Goal: Information Seeking & Learning: Learn about a topic

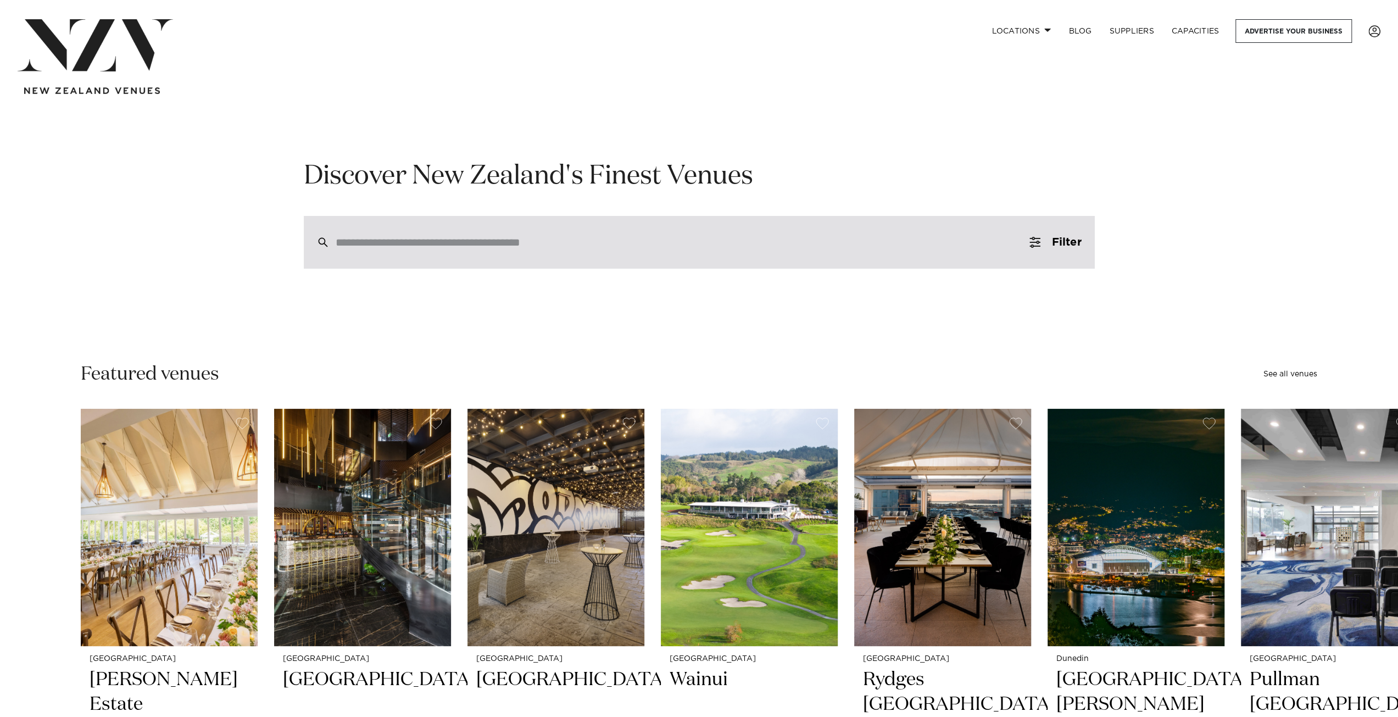
click at [594, 254] on div at bounding box center [699, 242] width 791 height 53
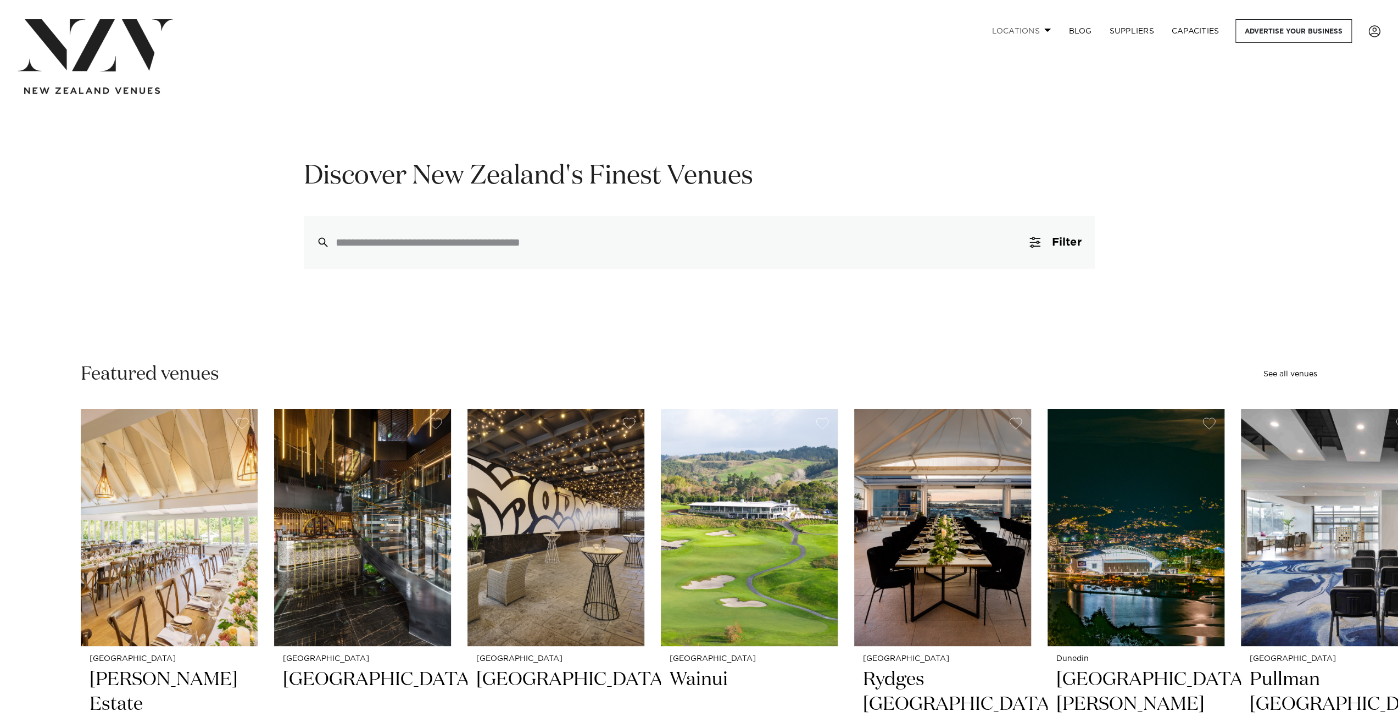
click at [1034, 35] on link "Locations" at bounding box center [1020, 31] width 77 height 24
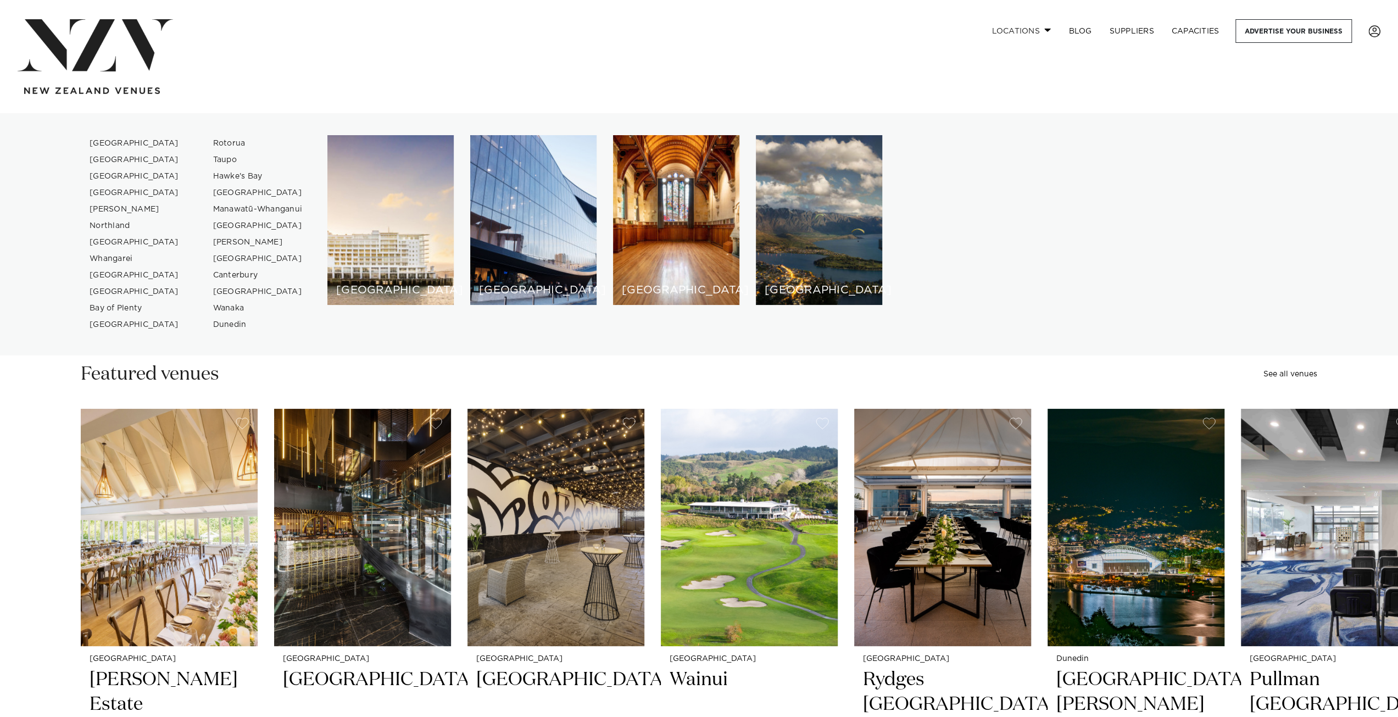
click at [1035, 26] on link "Locations" at bounding box center [1020, 31] width 77 height 24
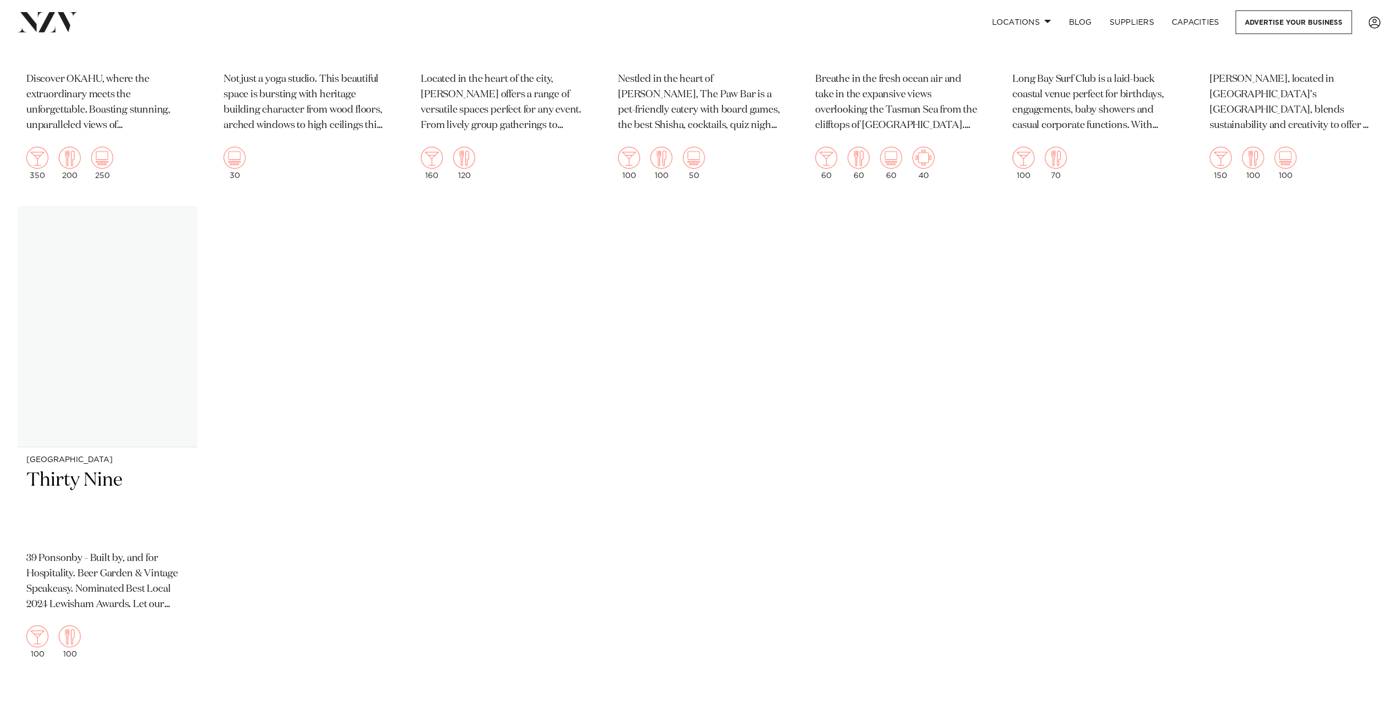
scroll to position [8283, 0]
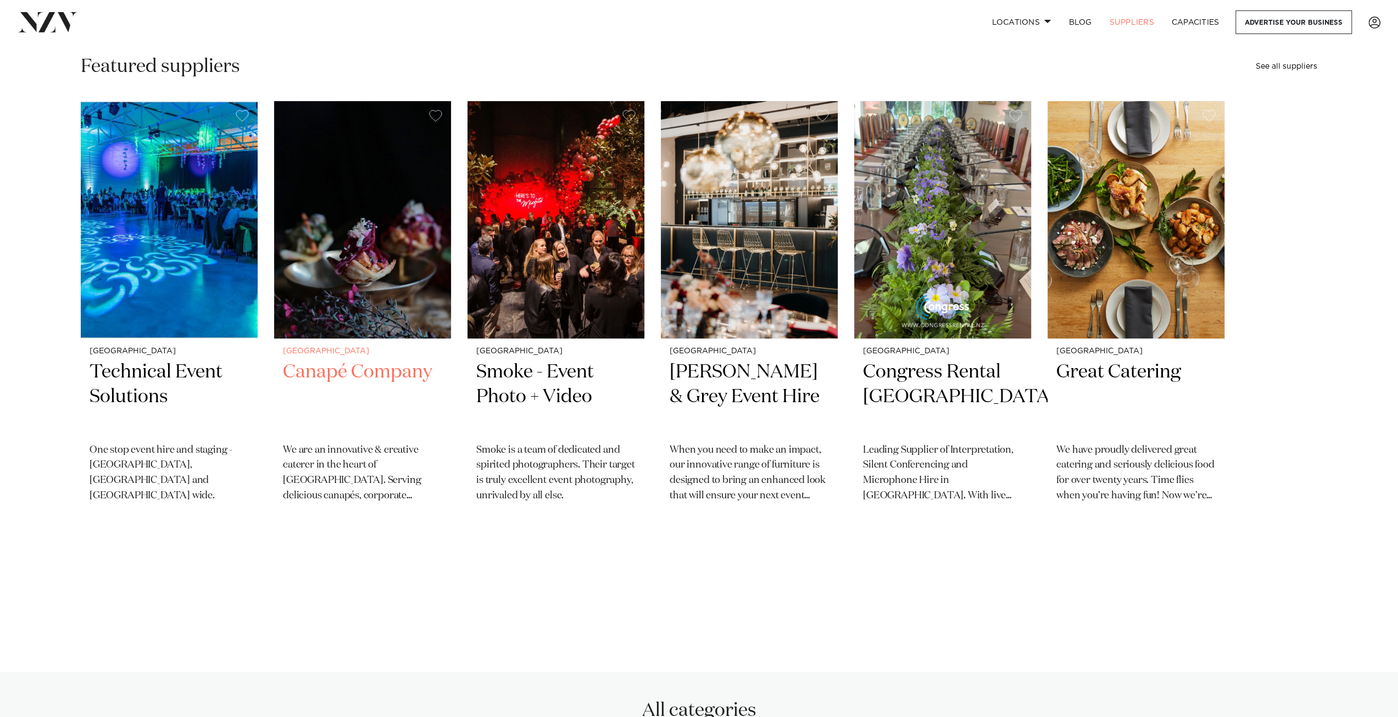
scroll to position [329, 0]
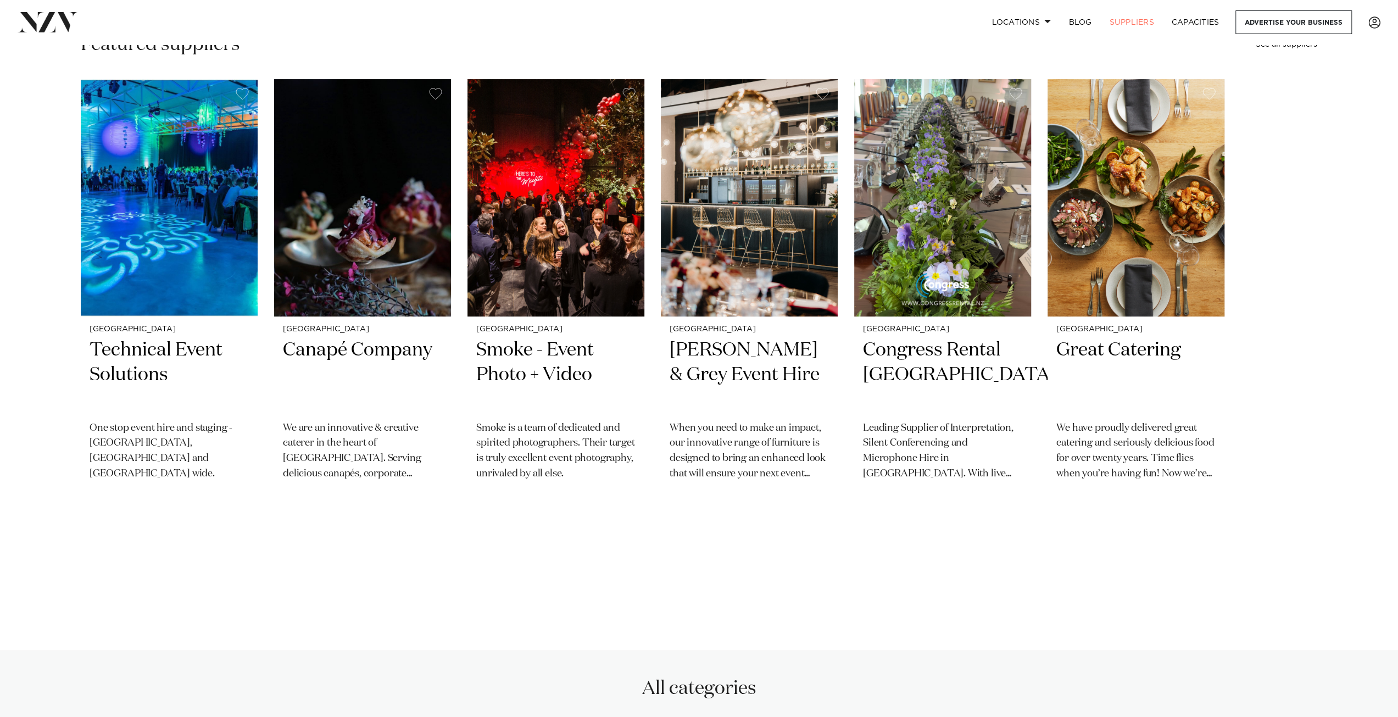
click at [58, 383] on swiper-container "Christchurch Technical Event Solutions One stop event hire and staging - Christ…" at bounding box center [699, 317] width 1398 height 477
click at [697, 527] on swiper-container "Christchurch Technical Event Solutions One stop event hire and staging - Christ…" at bounding box center [699, 317] width 1398 height 477
drag, startPoint x: 663, startPoint y: 398, endPoint x: 649, endPoint y: 555, distance: 157.7
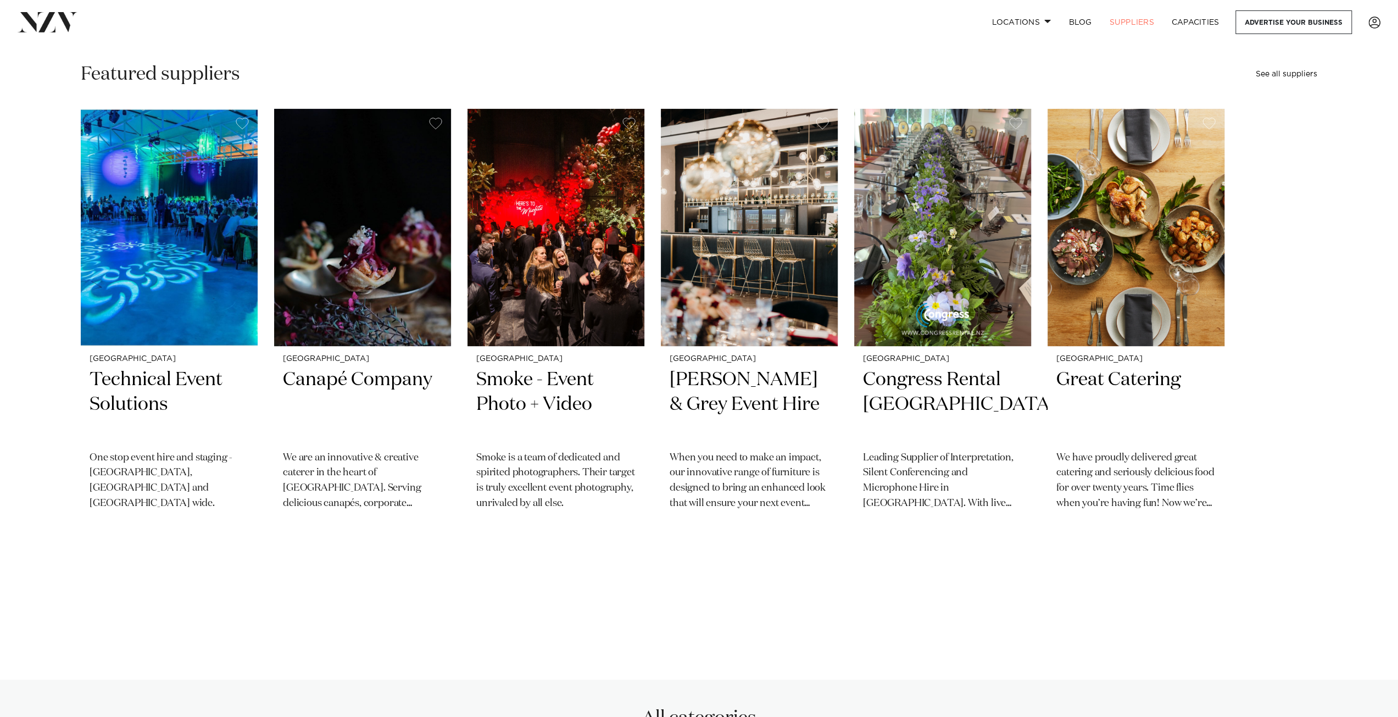
scroll to position [275, 0]
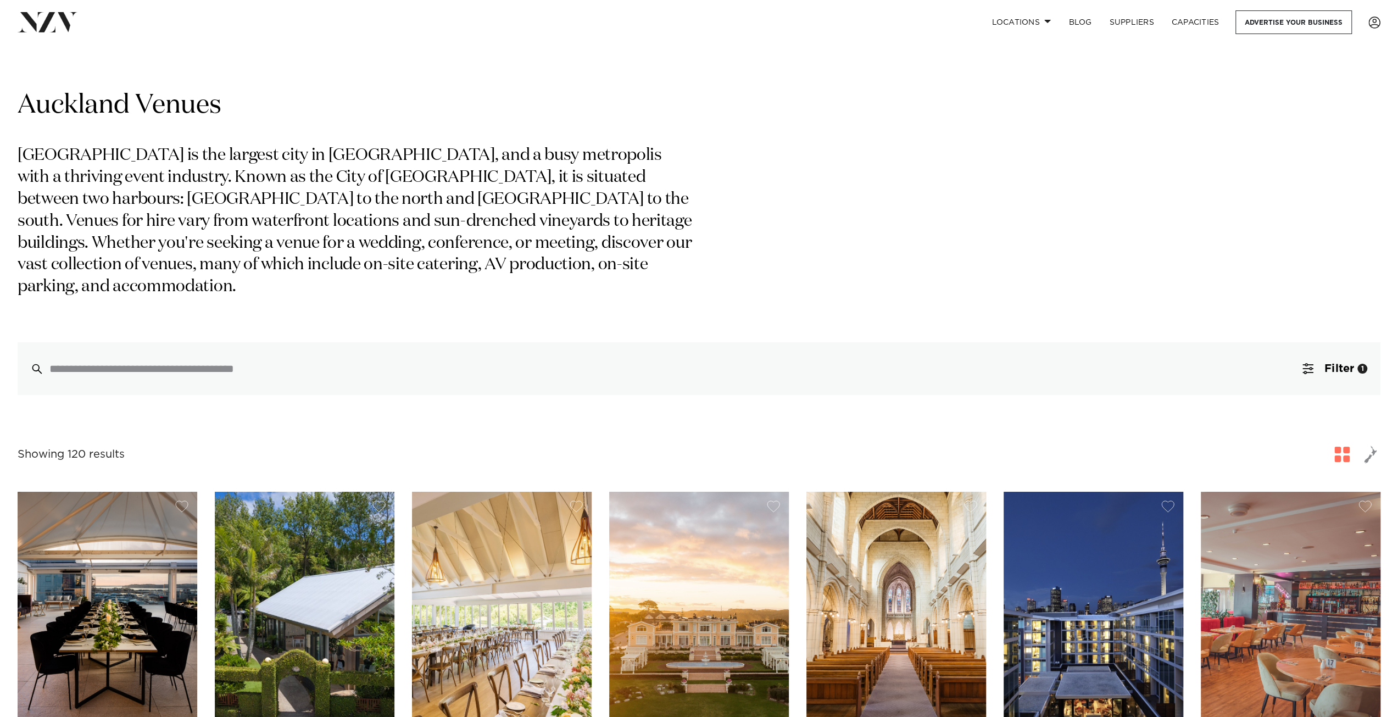
click at [194, 262] on p "Auckland is the largest city in New Zealand, and a busy metropolis with a thriv…" at bounding box center [357, 221] width 679 height 153
click at [260, 215] on p "Auckland is the largest city in New Zealand, and a busy metropolis with a thriv…" at bounding box center [357, 221] width 679 height 153
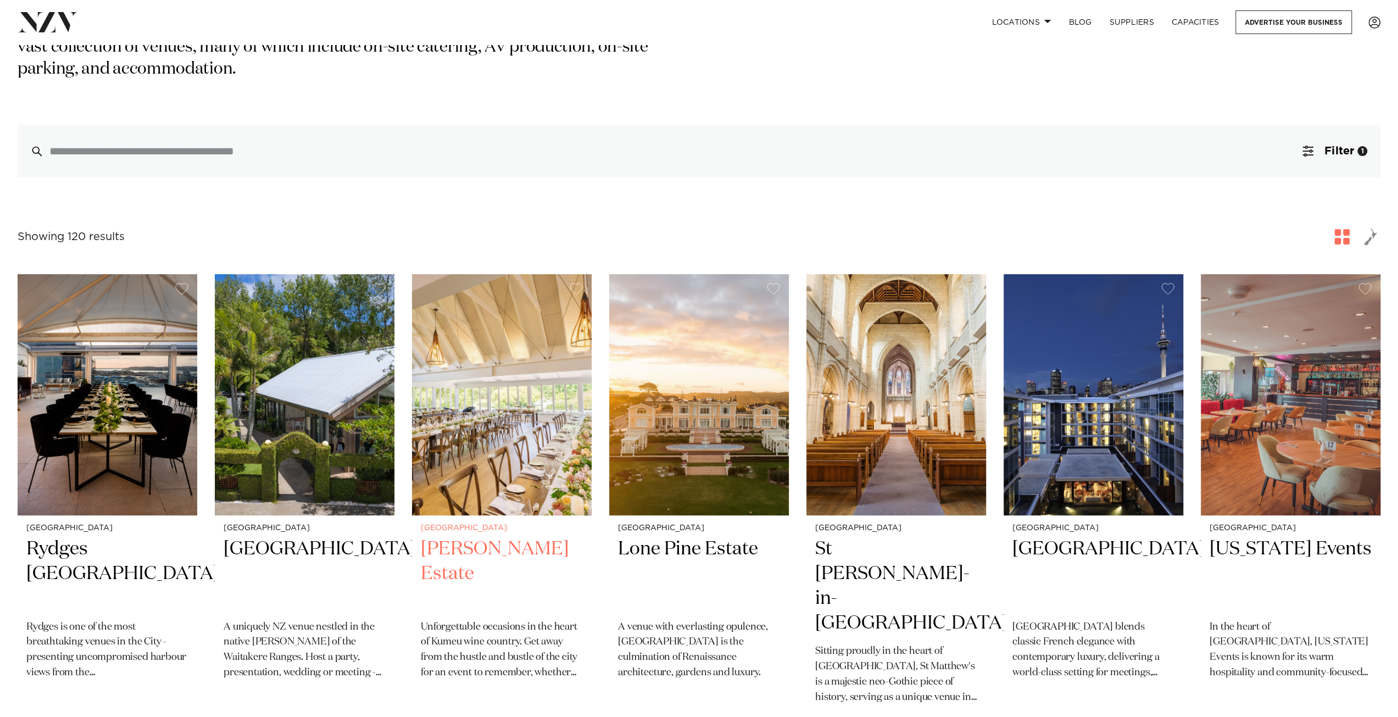
scroll to position [220, 0]
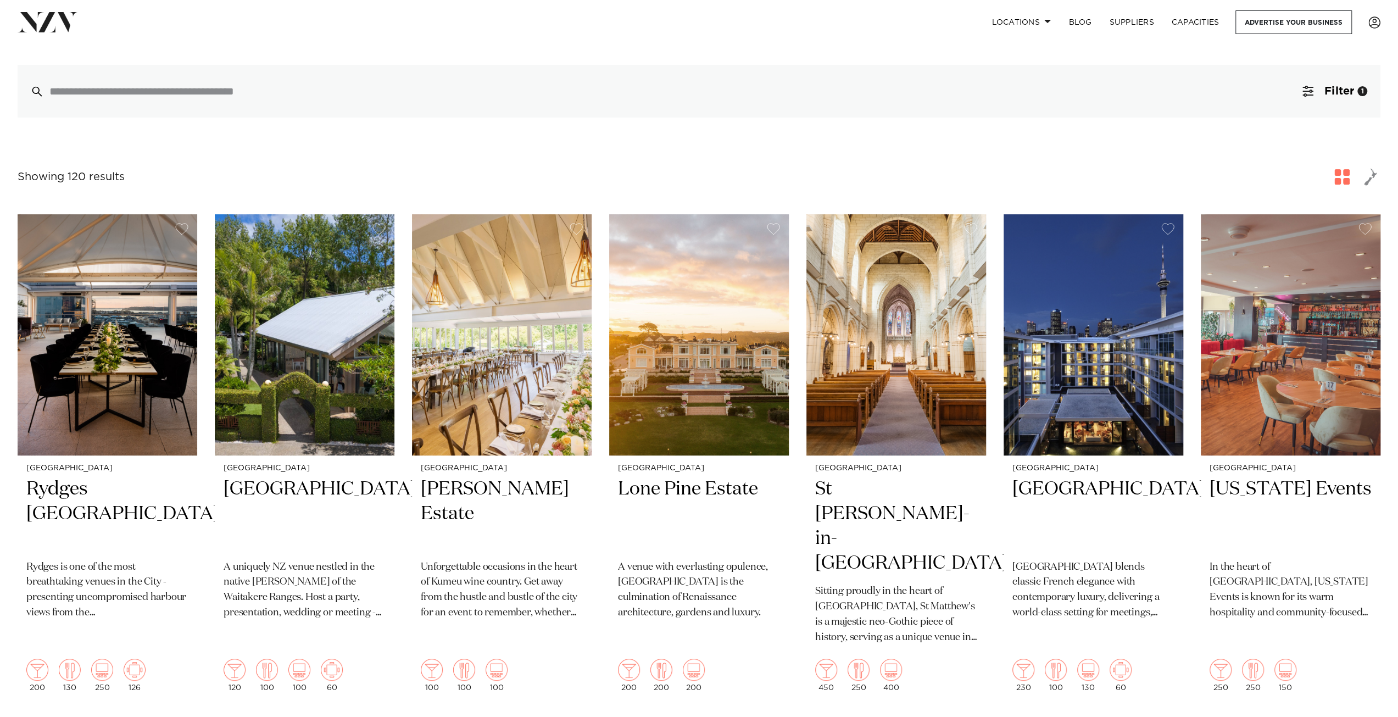
scroll to position [0, 0]
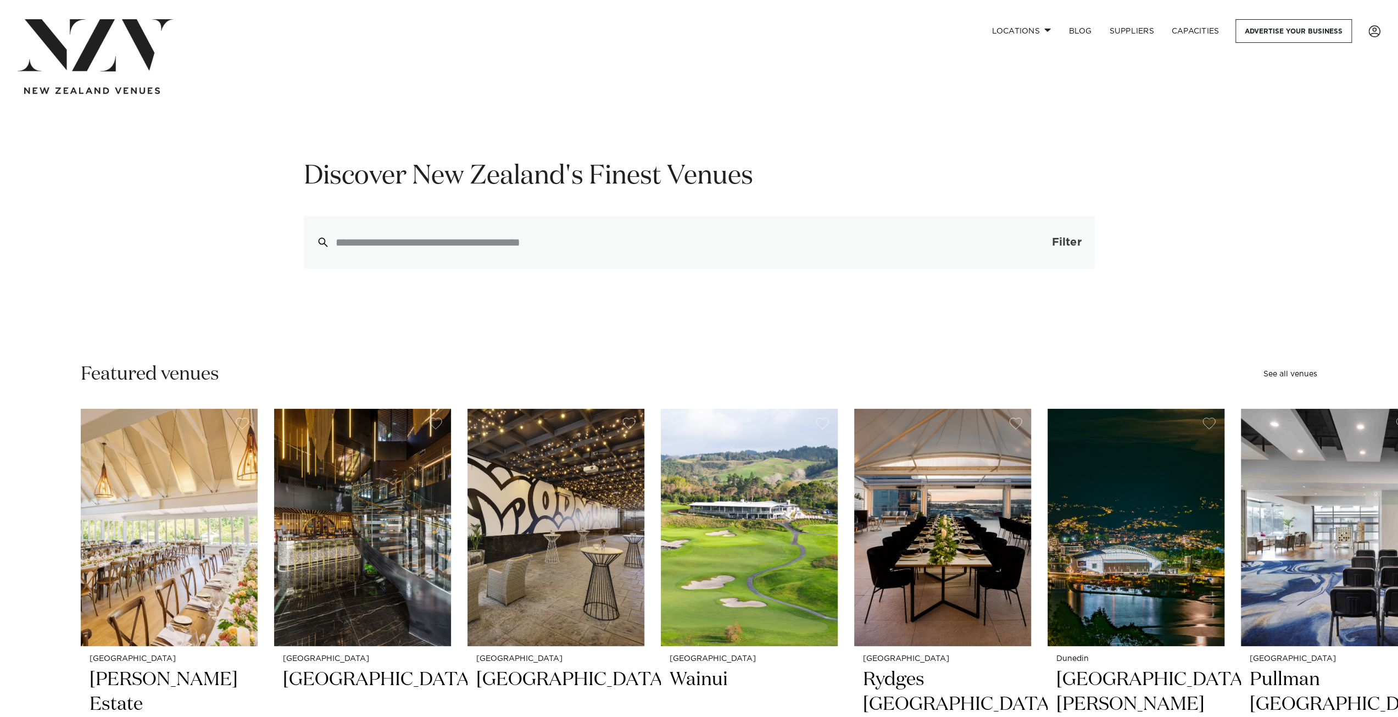
click at [1071, 239] on span "Filter" at bounding box center [1066, 242] width 30 height 11
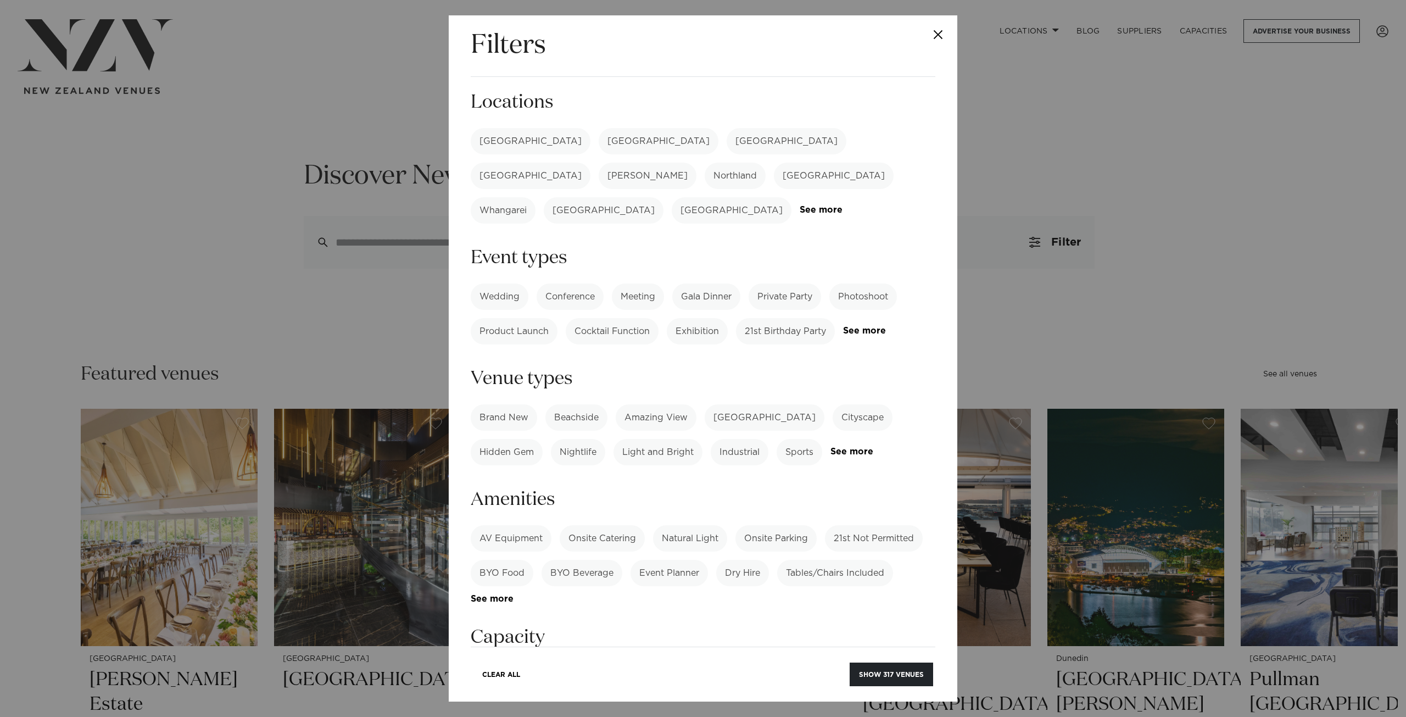
click at [511, 142] on label "[GEOGRAPHIC_DATA]" at bounding box center [531, 141] width 120 height 26
click at [726, 140] on div "[GEOGRAPHIC_DATA]" at bounding box center [786, 141] width 120 height 26
click at [599, 143] on label "[GEOGRAPHIC_DATA]" at bounding box center [659, 141] width 120 height 26
click at [726, 139] on label "[GEOGRAPHIC_DATA]" at bounding box center [786, 141] width 120 height 26
click at [726, 144] on label "[GEOGRAPHIC_DATA]" at bounding box center [786, 141] width 120 height 26
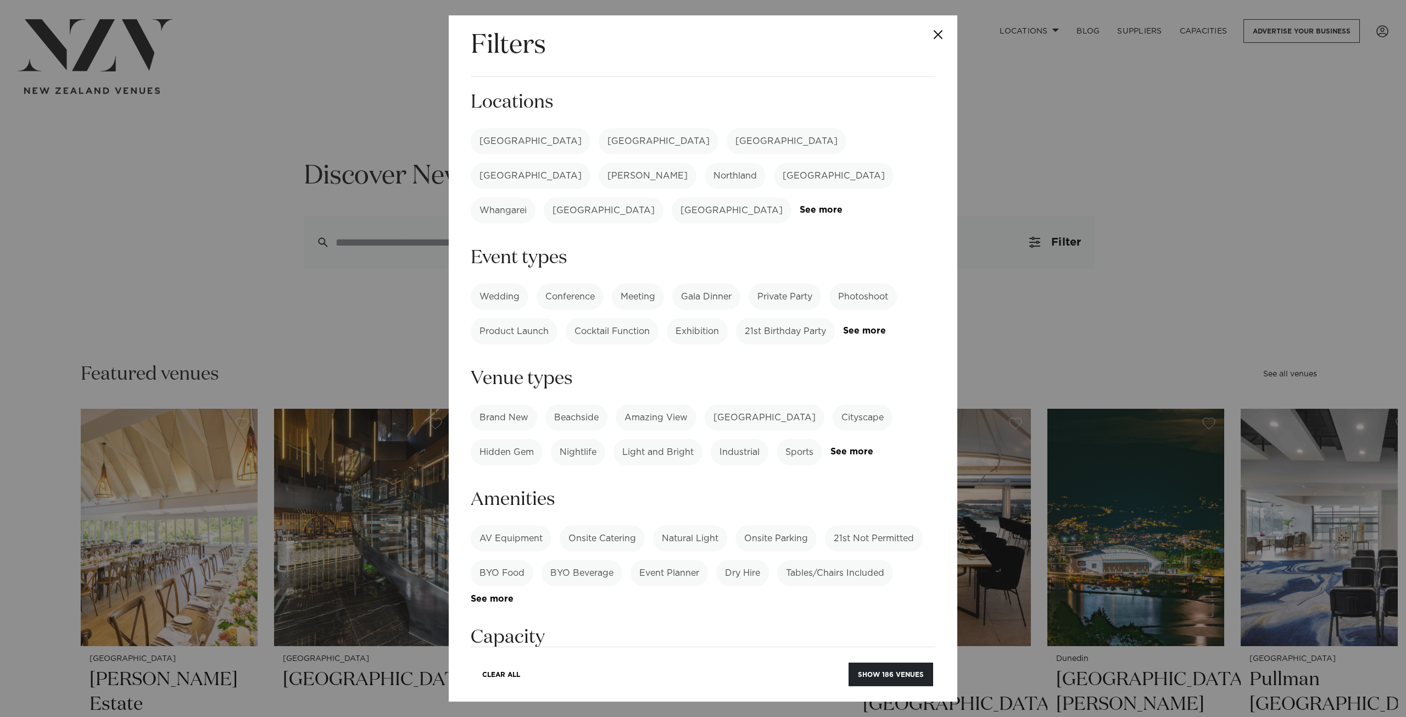
click at [599, 146] on label "[GEOGRAPHIC_DATA]" at bounding box center [659, 141] width 120 height 26
click at [505, 146] on label "[GEOGRAPHIC_DATA]" at bounding box center [531, 141] width 120 height 26
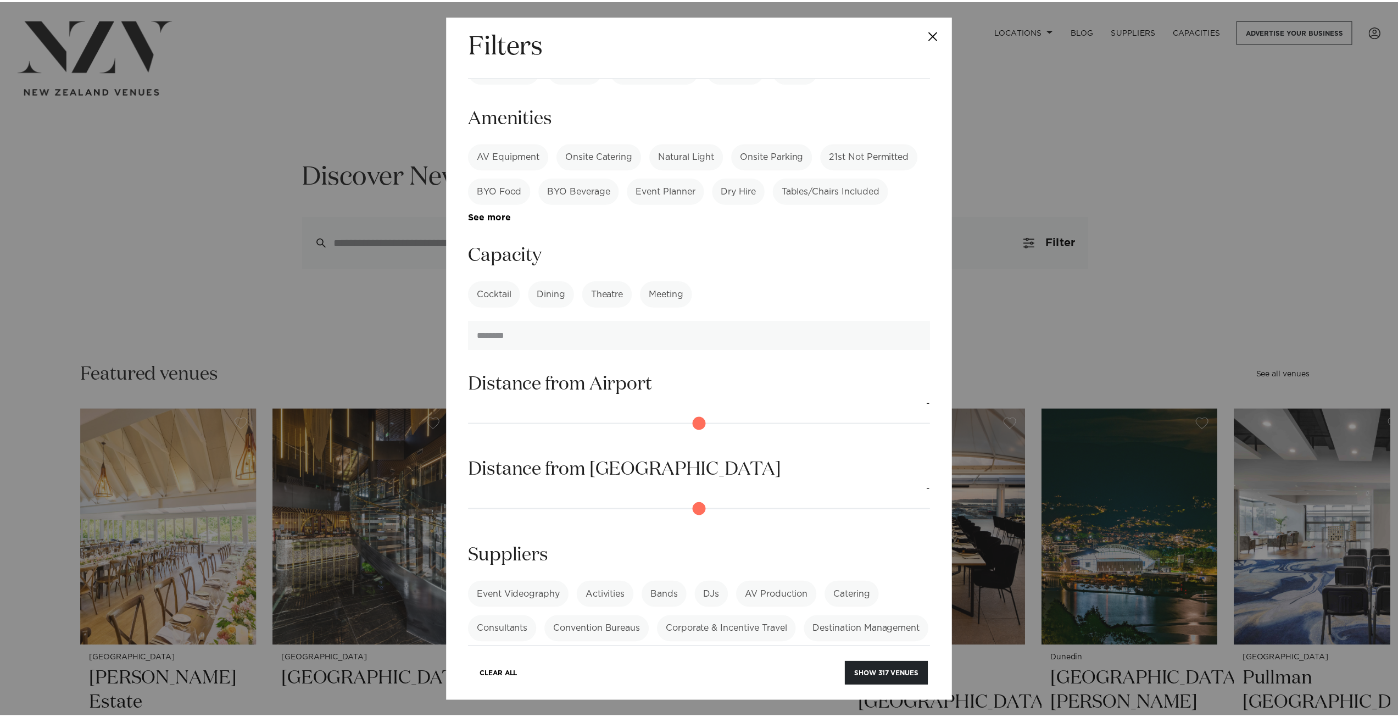
scroll to position [417, 0]
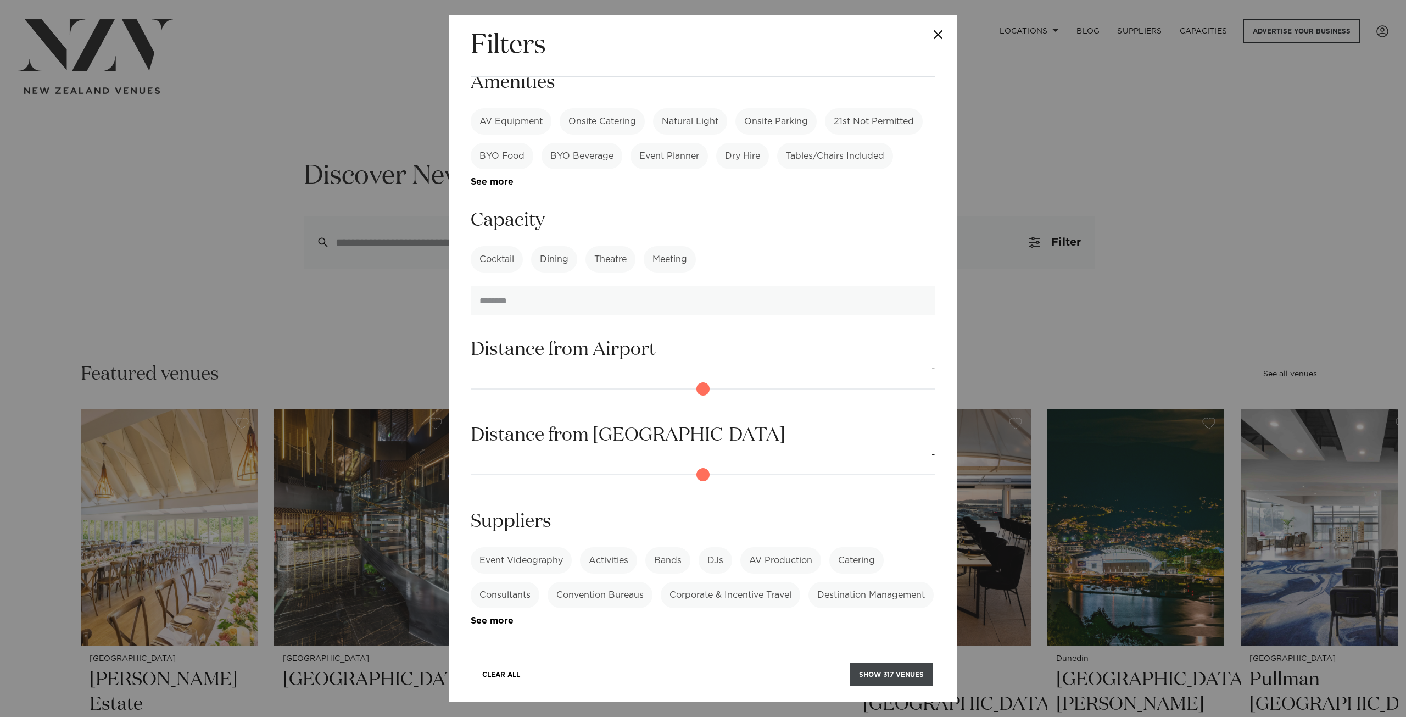
click at [898, 674] on button "Show 317 venues" at bounding box center [891, 674] width 83 height 24
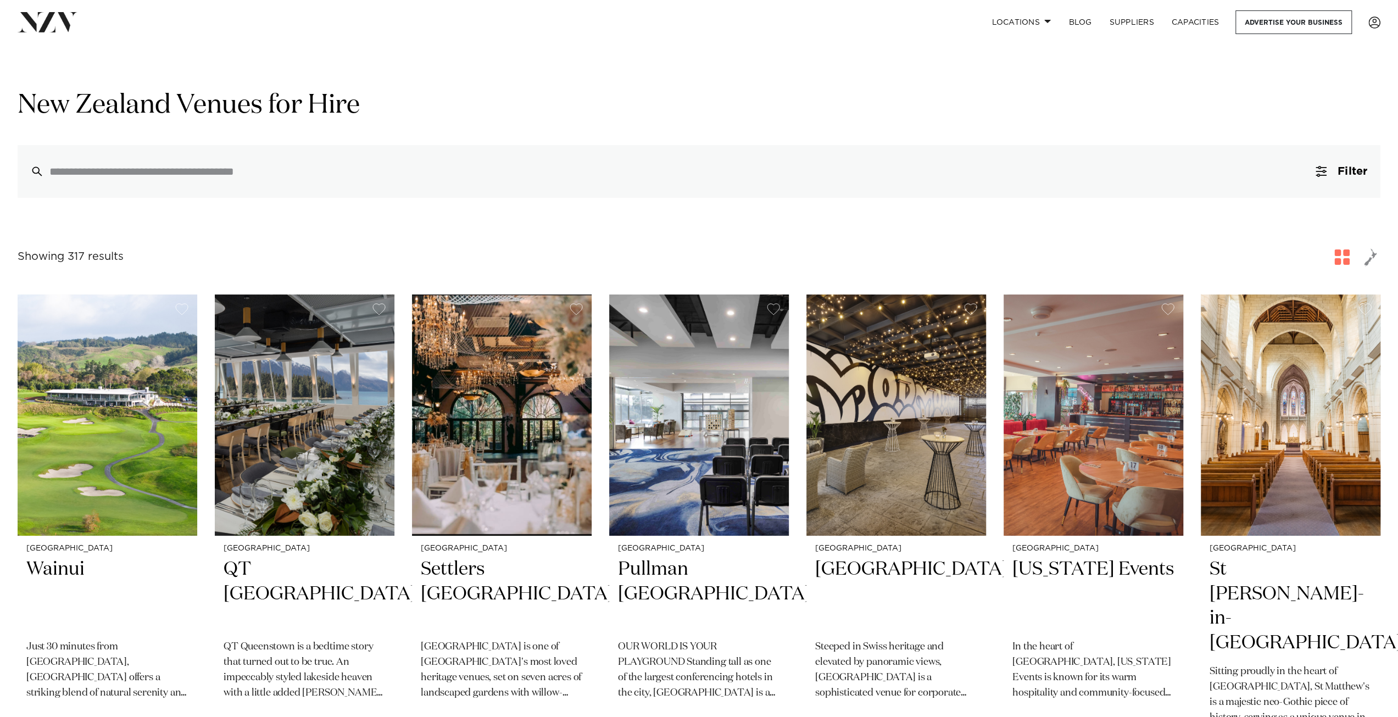
drag, startPoint x: 414, startPoint y: 373, endPoint x: 397, endPoint y: 270, distance: 104.1
click at [258, 254] on div "Showing 317 results for [GEOGRAPHIC_DATA] Venues for Hire" at bounding box center [699, 257] width 1362 height 20
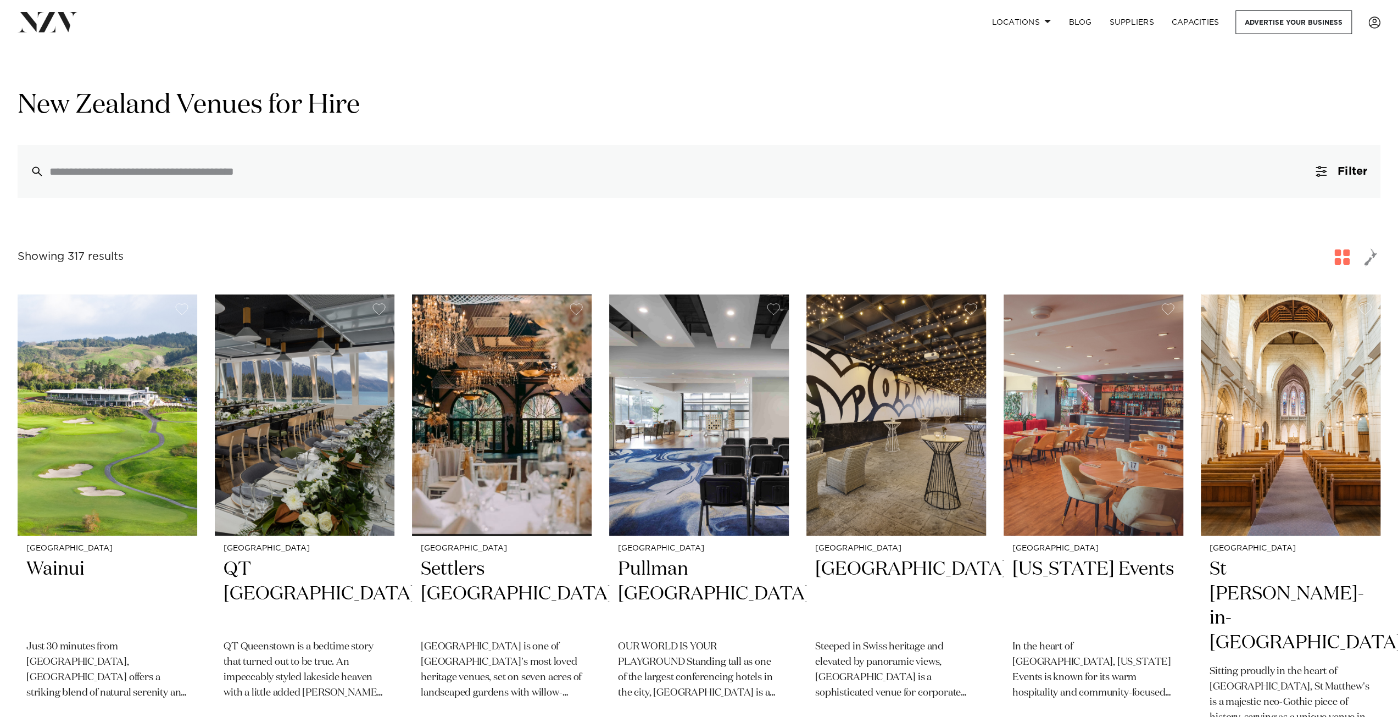
click at [600, 265] on div "Showing 317 results for [GEOGRAPHIC_DATA] Venues for Hire" at bounding box center [699, 257] width 1362 height 20
click at [797, 261] on div "Showing 317 results for [GEOGRAPHIC_DATA] Venues for Hire" at bounding box center [699, 257] width 1362 height 20
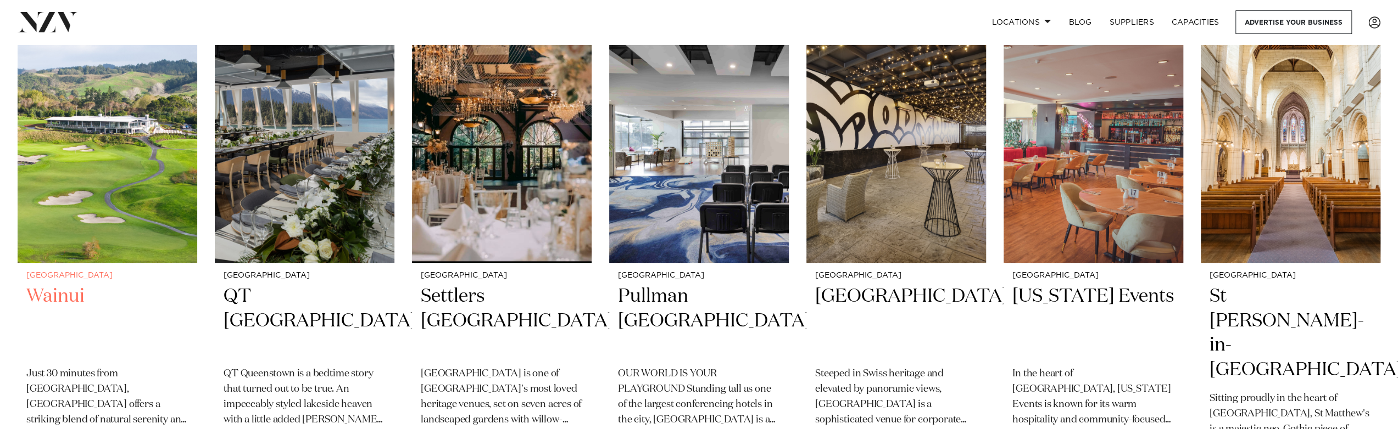
scroll to position [275, 0]
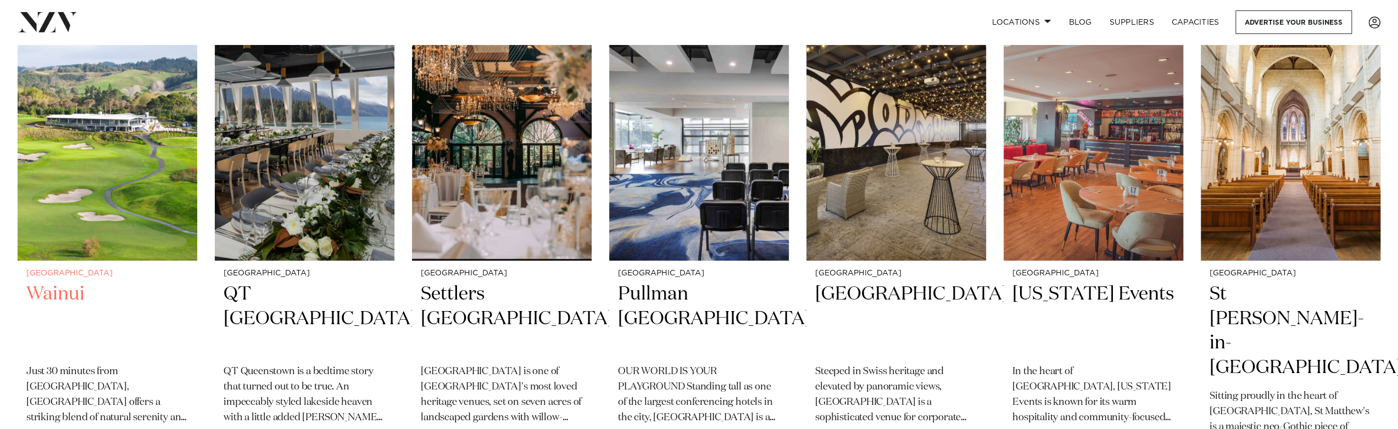
click at [180, 266] on div "Auckland Wainui Just 30 minutes from central Auckland, Wainui offers a striking…" at bounding box center [108, 383] width 180 height 245
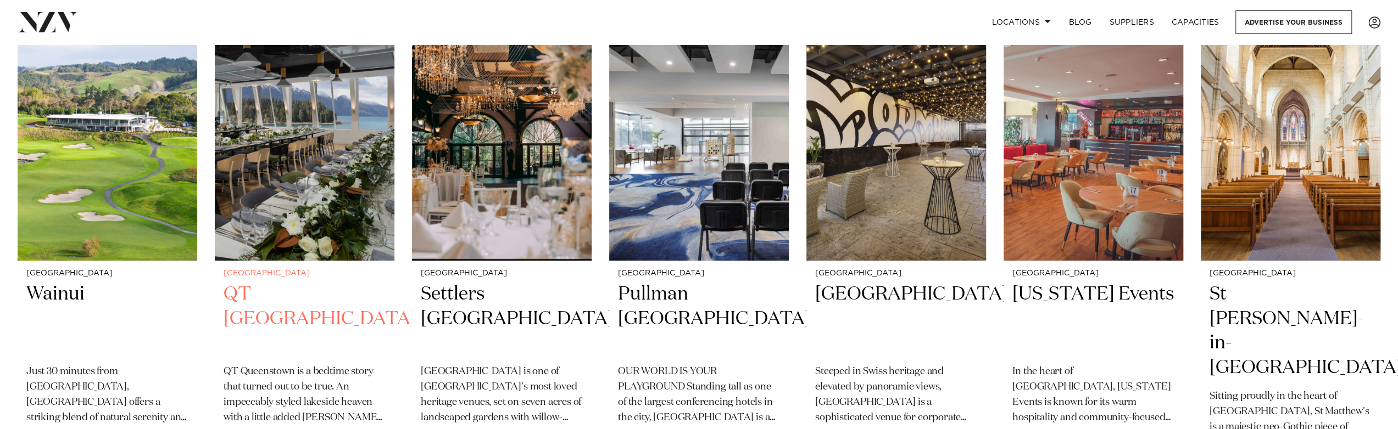
click at [236, 266] on div "Queenstown QT Queenstown QT Queenstown is a bedtime story that turned out to be…" at bounding box center [305, 383] width 180 height 245
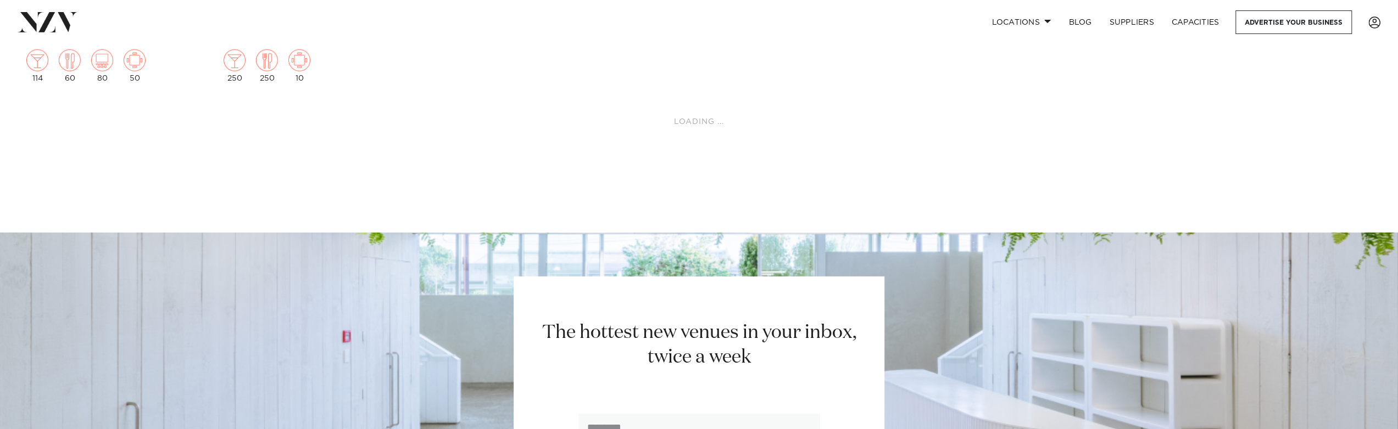
scroll to position [7390, 0]
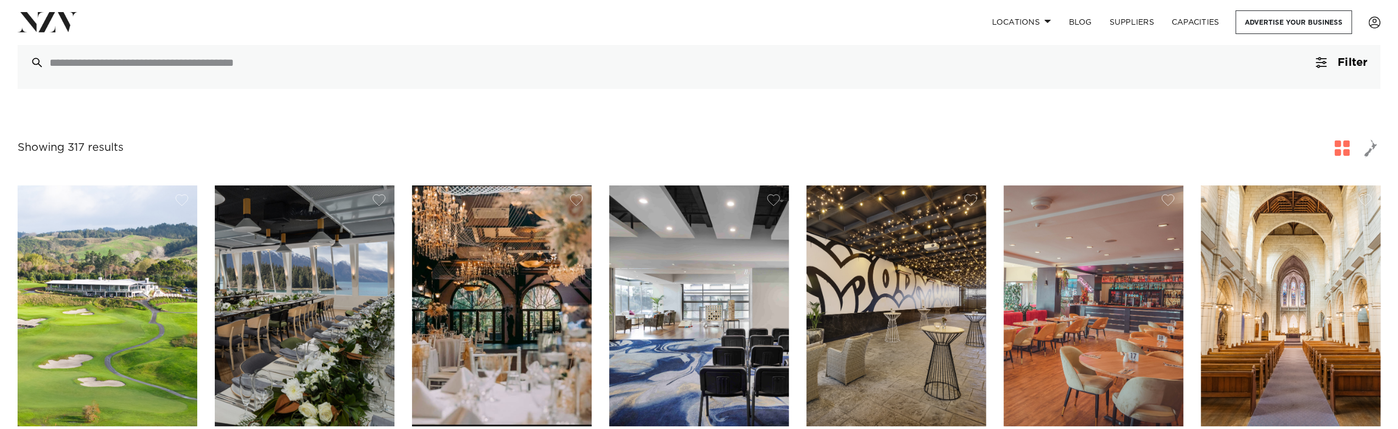
scroll to position [220, 0]
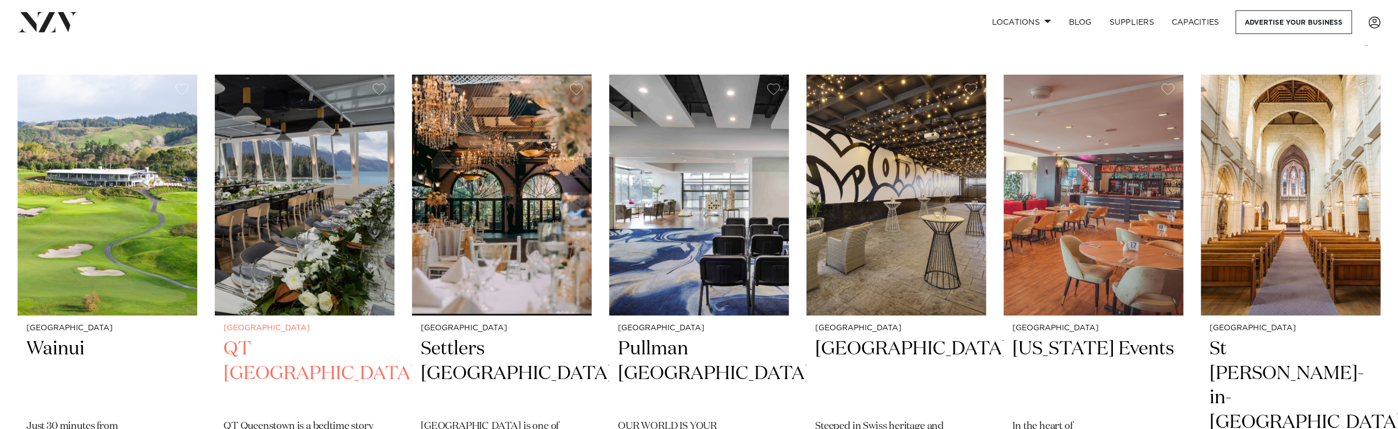
click at [258, 225] on img at bounding box center [305, 195] width 180 height 241
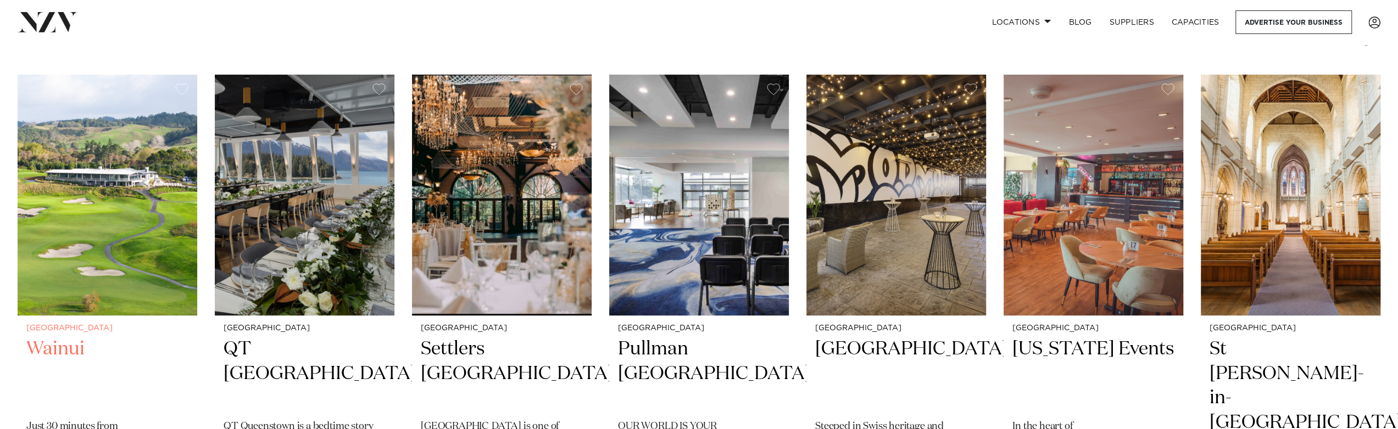
click at [72, 350] on h2 "Wainui" at bounding box center [107, 374] width 162 height 74
click at [122, 345] on h2 "Wainui" at bounding box center [107, 374] width 162 height 74
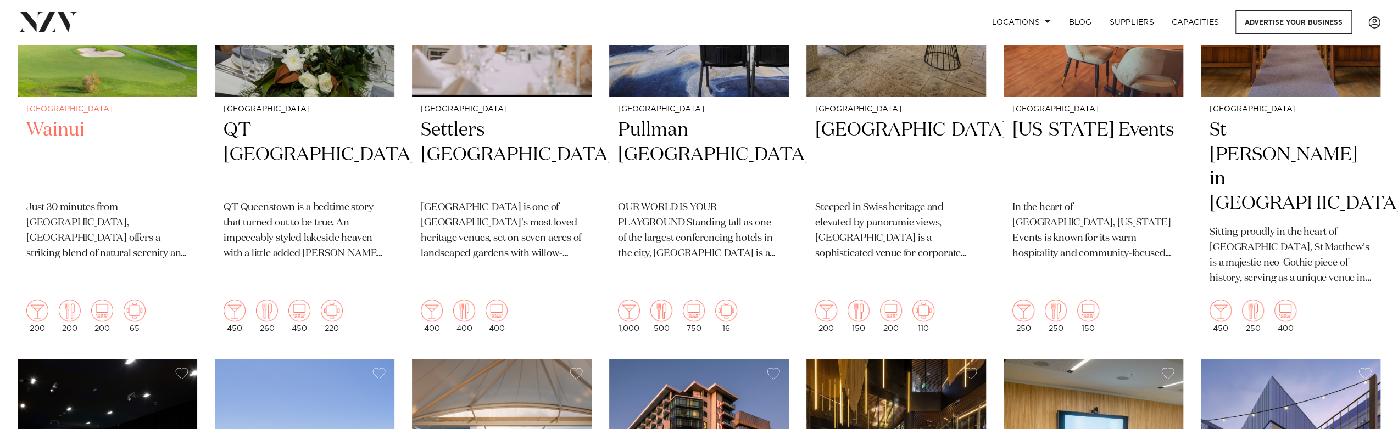
scroll to position [439, 0]
click at [47, 125] on h2 "Wainui" at bounding box center [107, 155] width 162 height 74
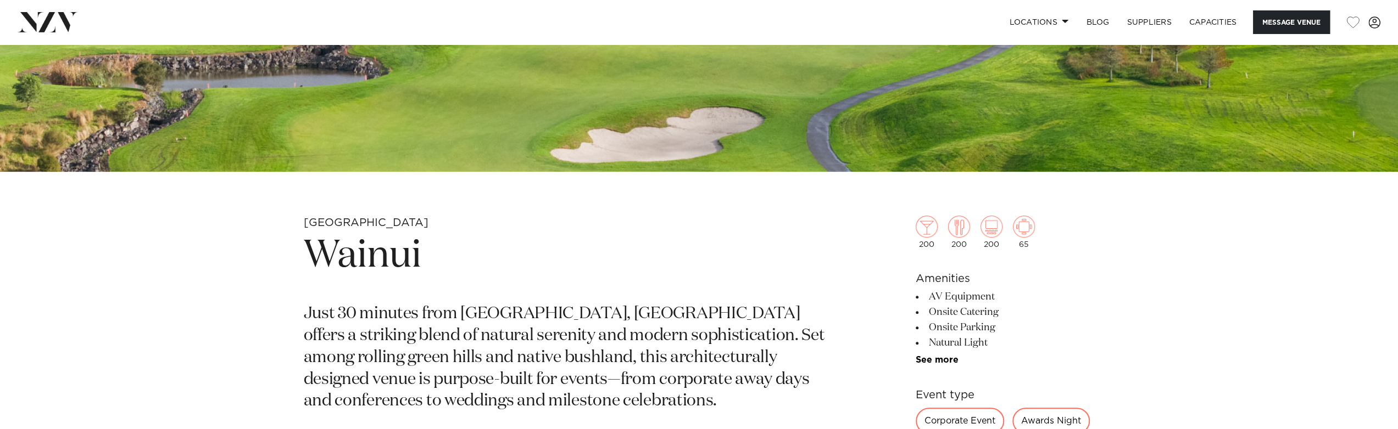
scroll to position [549, 0]
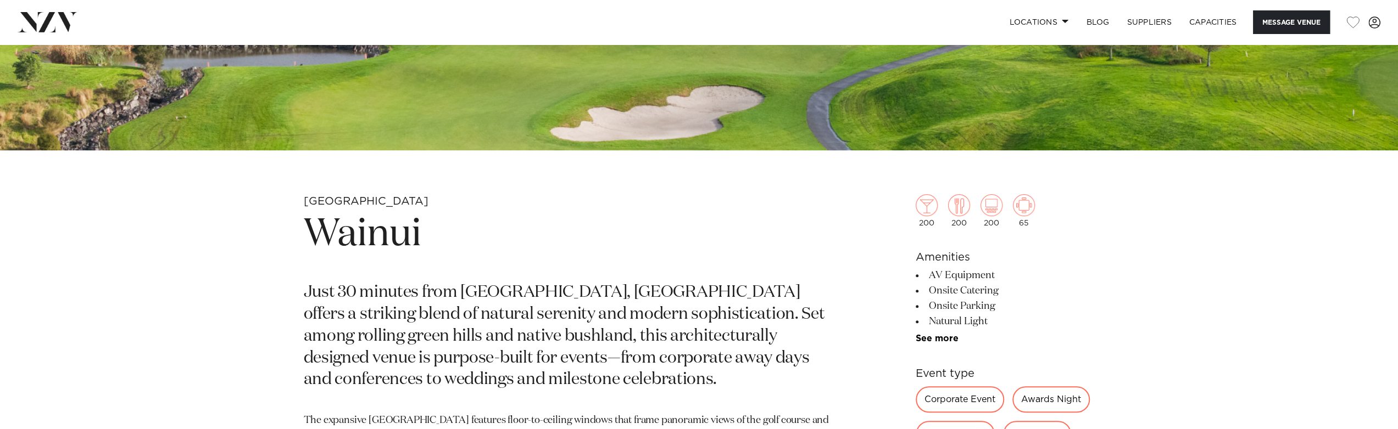
click at [365, 245] on h1 "Wainui" at bounding box center [571, 235] width 534 height 51
click at [327, 203] on small "[GEOGRAPHIC_DATA]" at bounding box center [366, 201] width 125 height 11
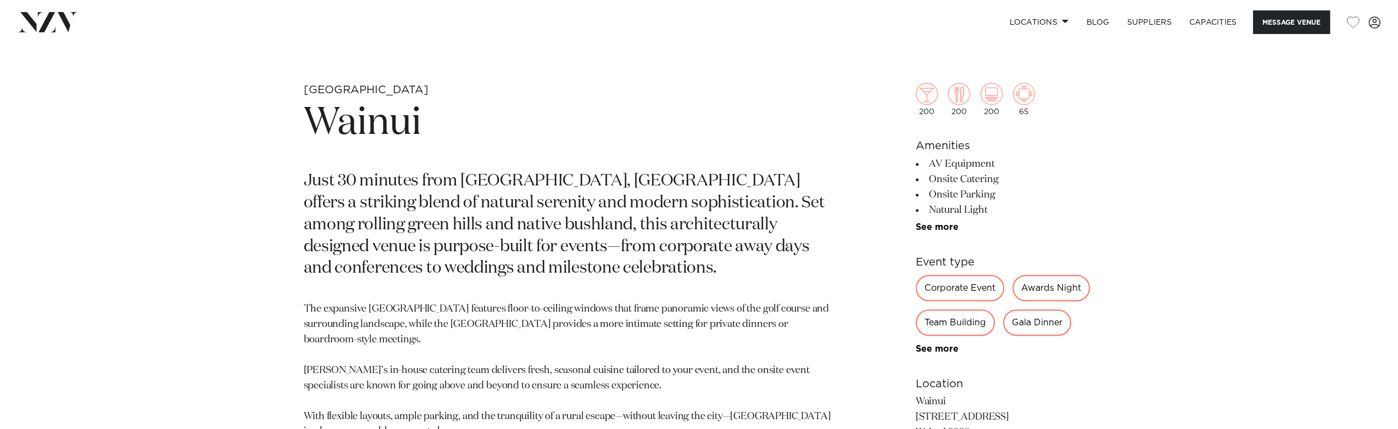
scroll to position [659, 0]
click at [940, 260] on h6 "Event type" at bounding box center [1004, 264] width 179 height 16
copy section "Event type"
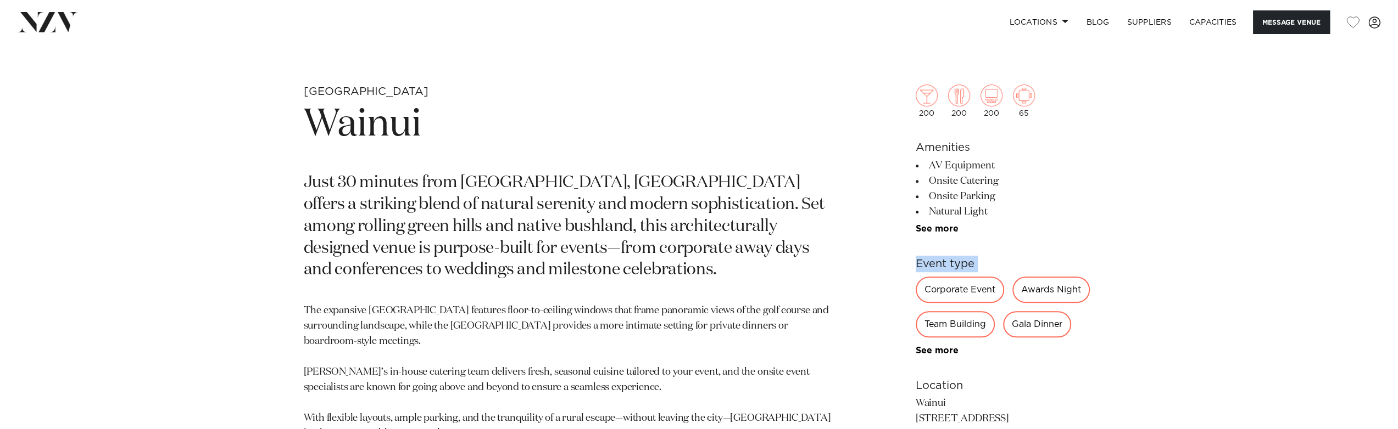
click at [979, 289] on div "Corporate Event" at bounding box center [959, 290] width 88 height 26
click at [1068, 284] on div "Awards Night" at bounding box center [1050, 290] width 77 height 26
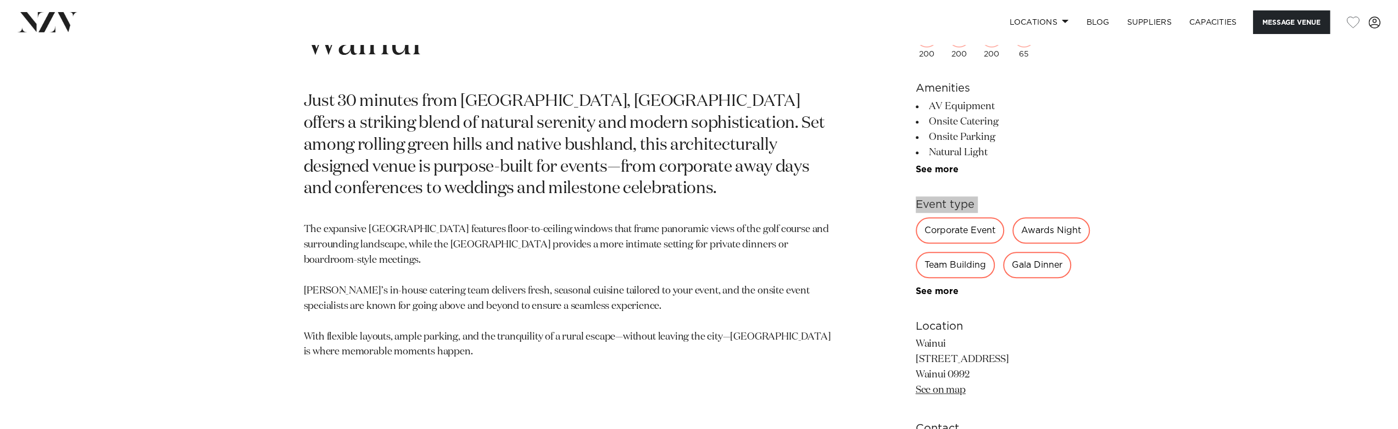
scroll to position [824, 0]
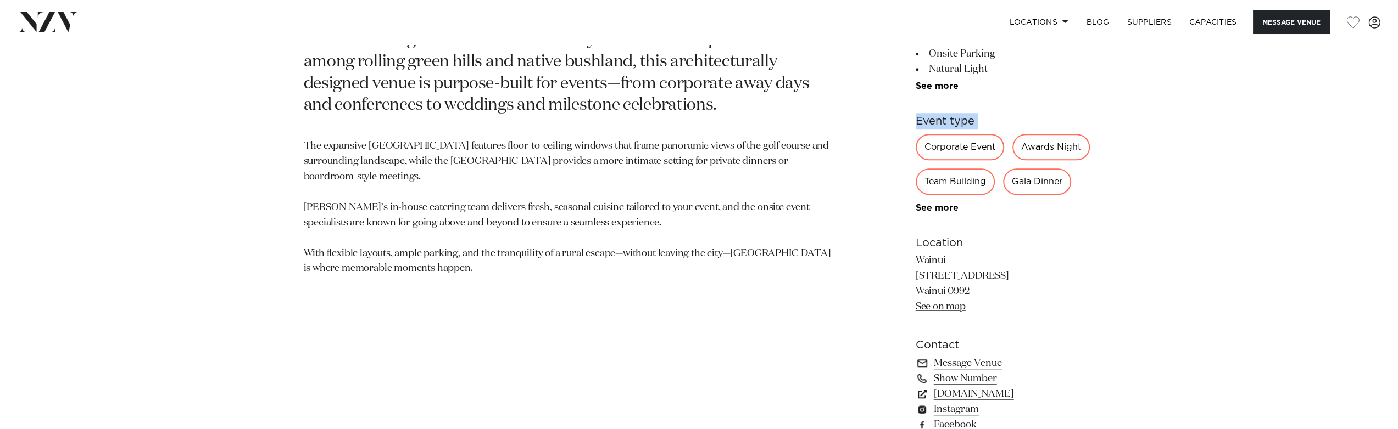
click at [935, 266] on p "Wainui [STREET_ADDRESS] Wainui 0992 See on map" at bounding box center [1004, 285] width 179 height 62
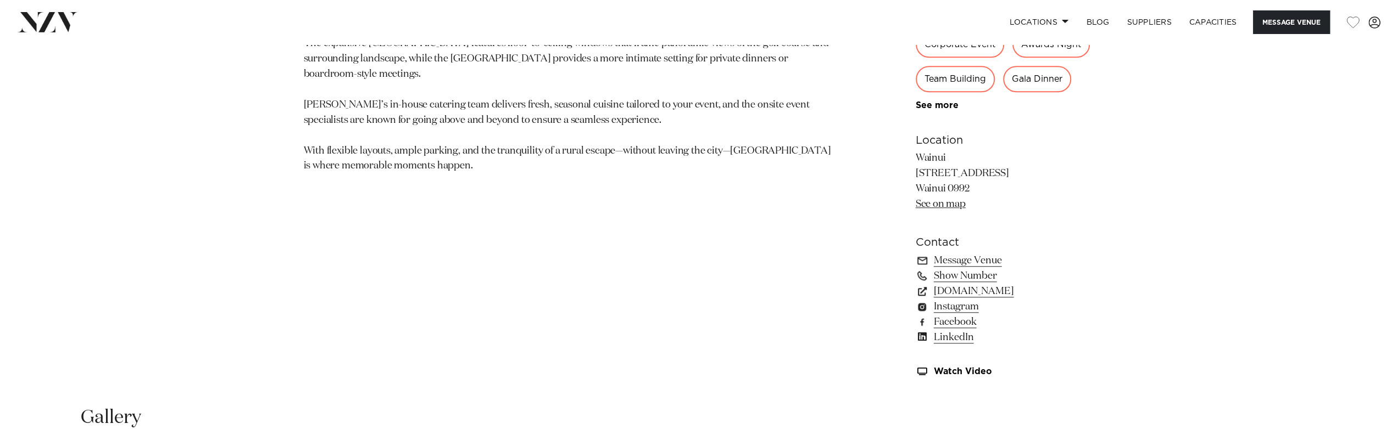
scroll to position [988, 0]
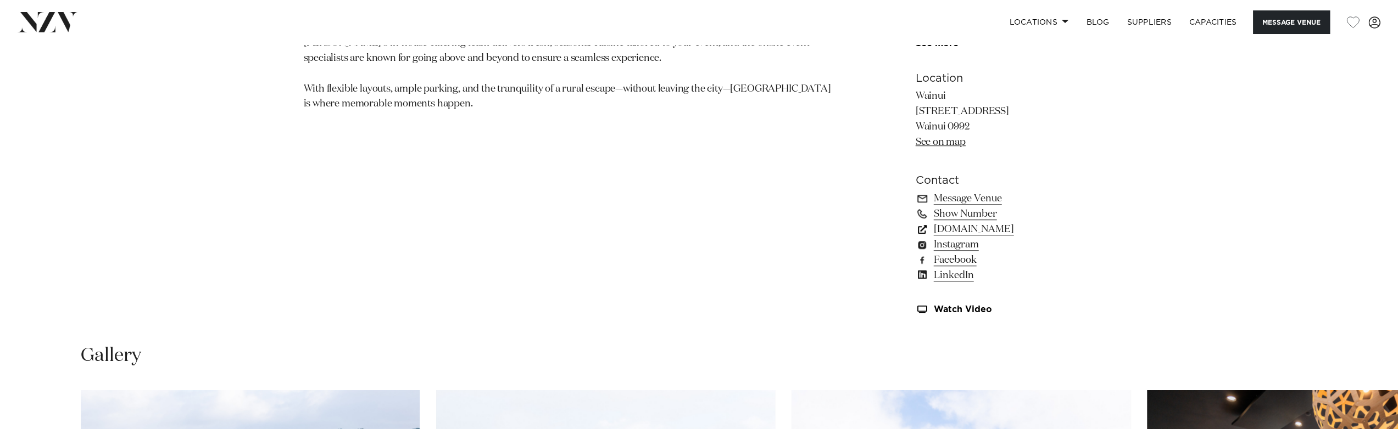
click at [977, 225] on link "[DOMAIN_NAME]" at bounding box center [1004, 229] width 179 height 15
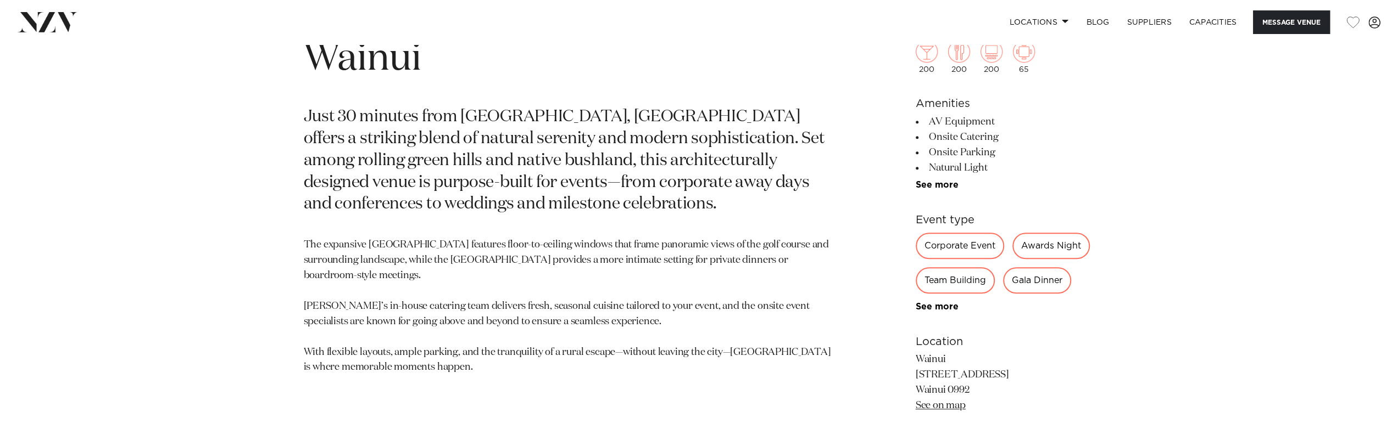
scroll to position [659, 0]
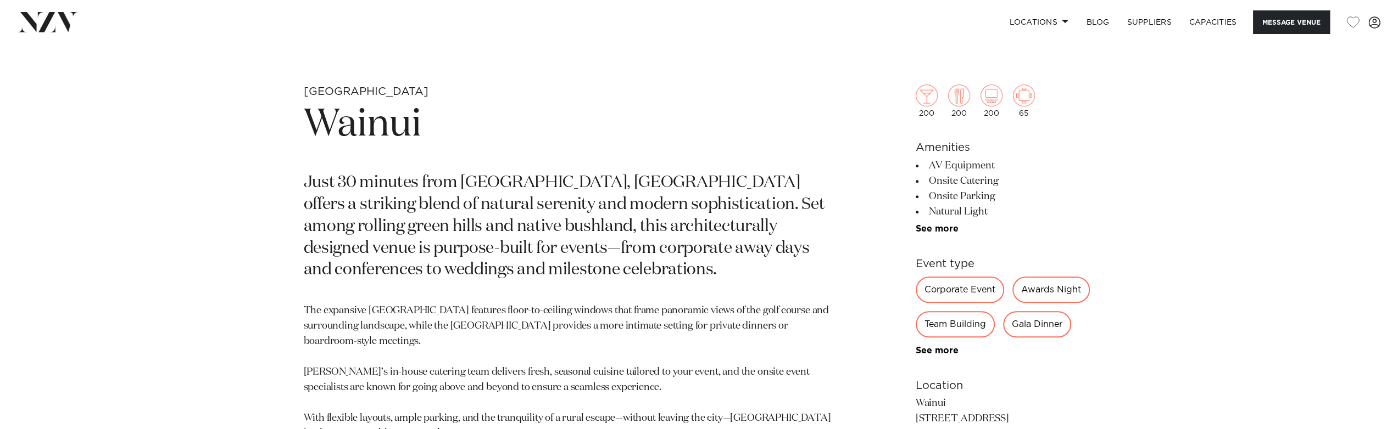
click at [359, 287] on section "Auckland Wainui Just 30 minutes from central Auckland, Wainui offers a striking…" at bounding box center [571, 371] width 534 height 572
click at [242, 296] on div "Auckland Wainui Just 30 minutes from central Auckland, Wainui offers a striking…" at bounding box center [699, 371] width 935 height 572
drag, startPoint x: 177, startPoint y: 121, endPoint x: 246, endPoint y: 75, distance: 83.5
click at [177, 121] on div "Auckland Wainui Just 30 minutes from central Auckland, Wainui offers a striking…" at bounding box center [699, 371] width 1398 height 572
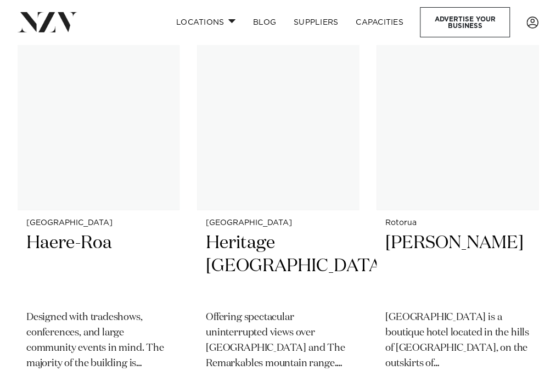
scroll to position [22443, 0]
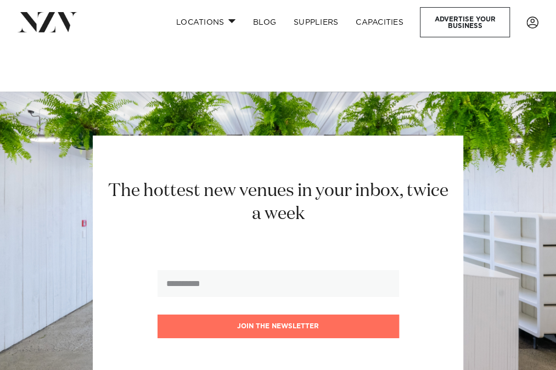
scroll to position [47827, 0]
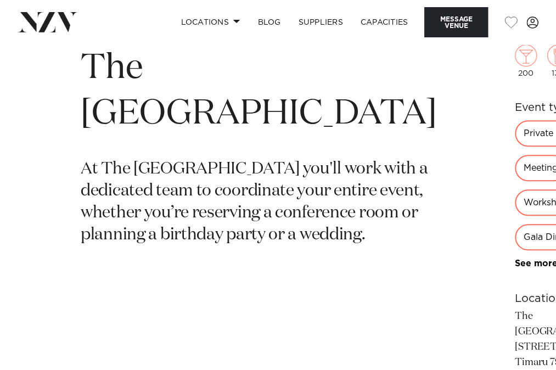
scroll to position [329, 0]
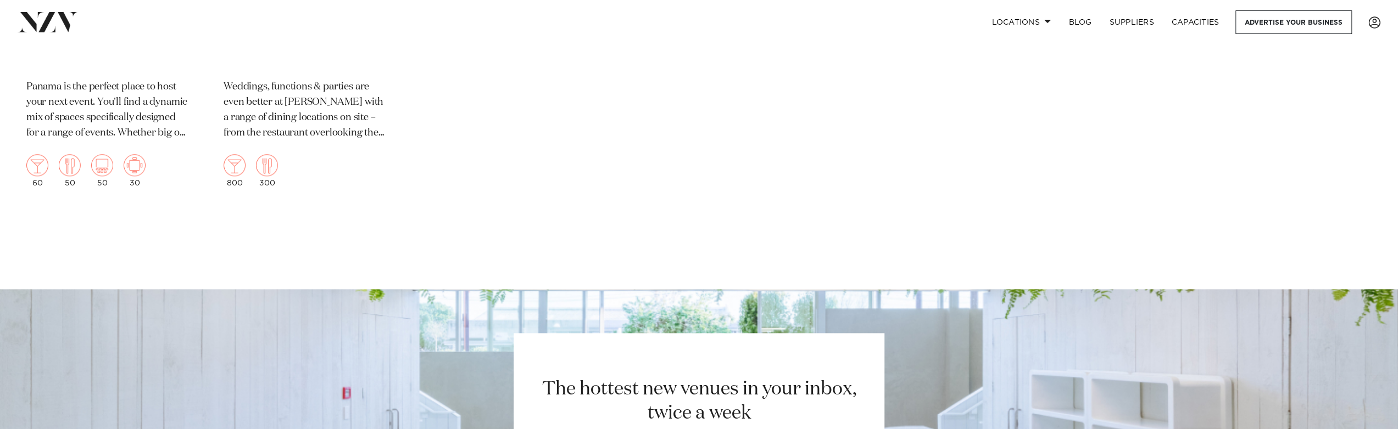
scroll to position [21855, 0]
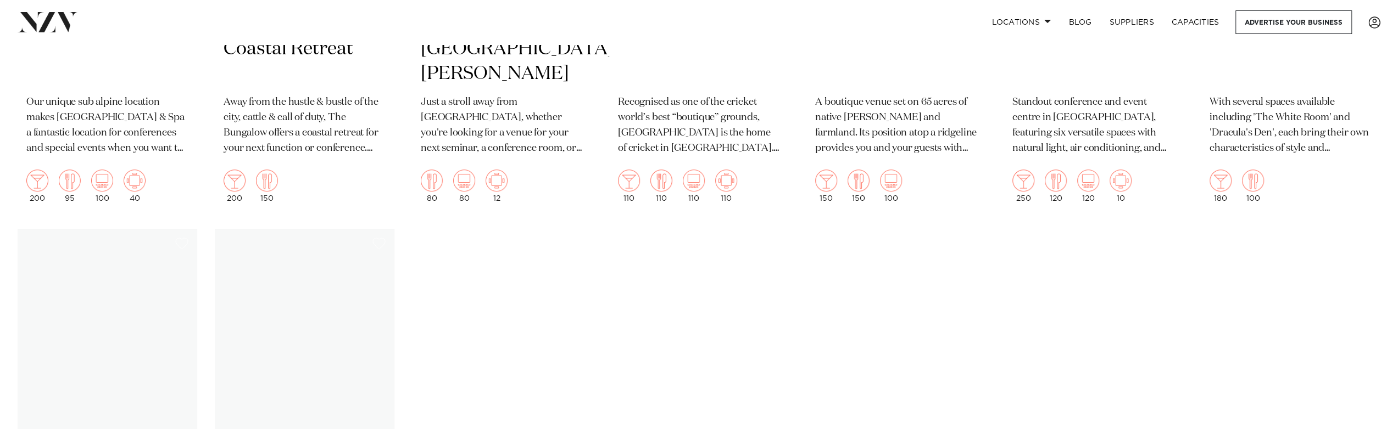
drag, startPoint x: 789, startPoint y: 351, endPoint x: 789, endPoint y: 357, distance: 6.0
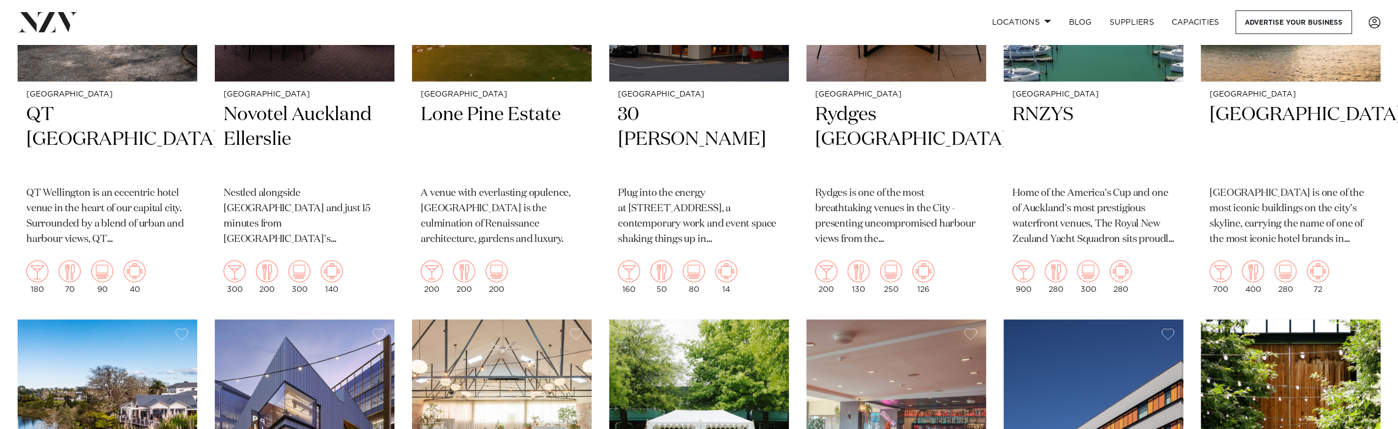
scroll to position [0, 0]
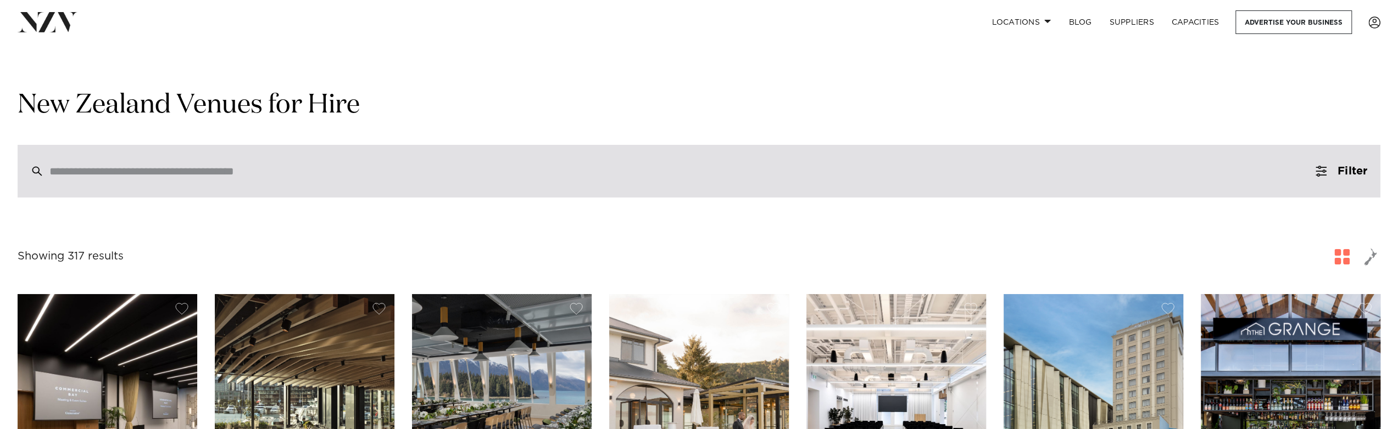
click at [800, 156] on div at bounding box center [699, 171] width 1362 height 53
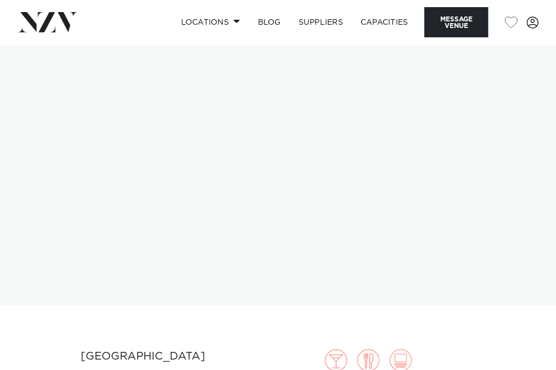
scroll to position [329, 0]
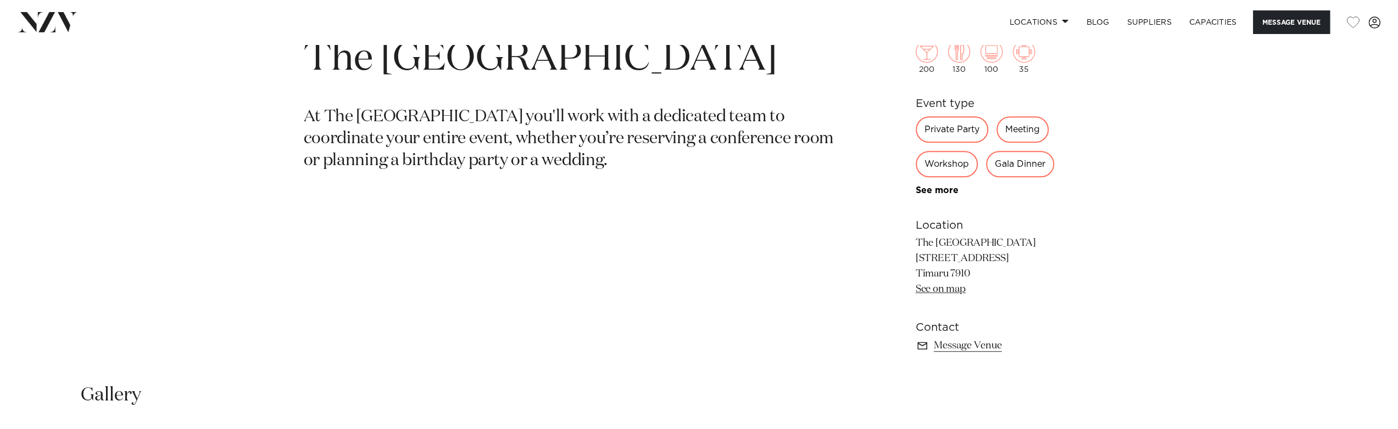
scroll to position [714, 0]
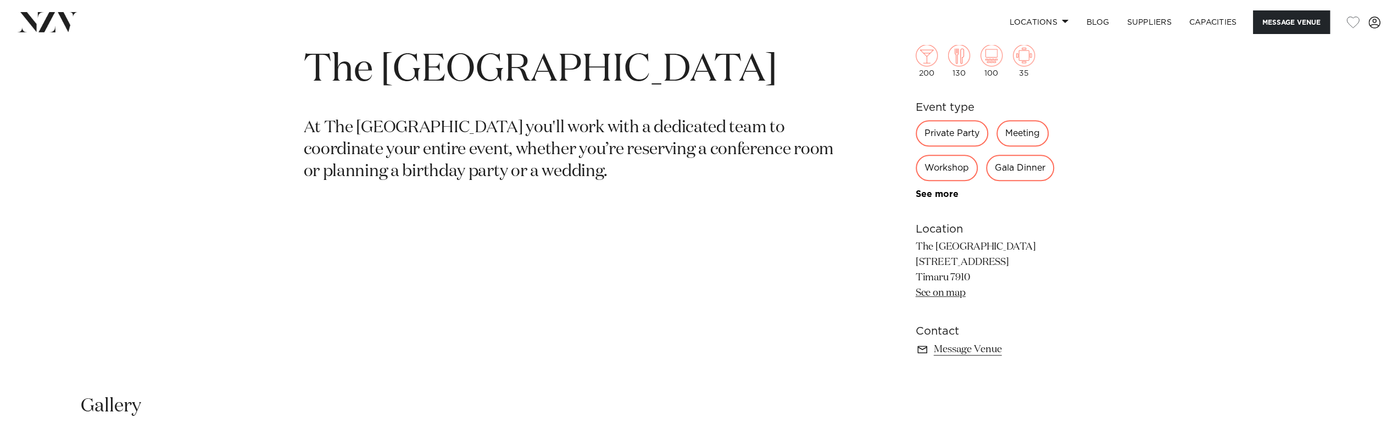
click at [644, 290] on section "Canterbury The Grosvenor Hotel At The Grosvenor Hotel you'll work with a dedica…" at bounding box center [571, 204] width 534 height 348
